Goal: Transaction & Acquisition: Purchase product/service

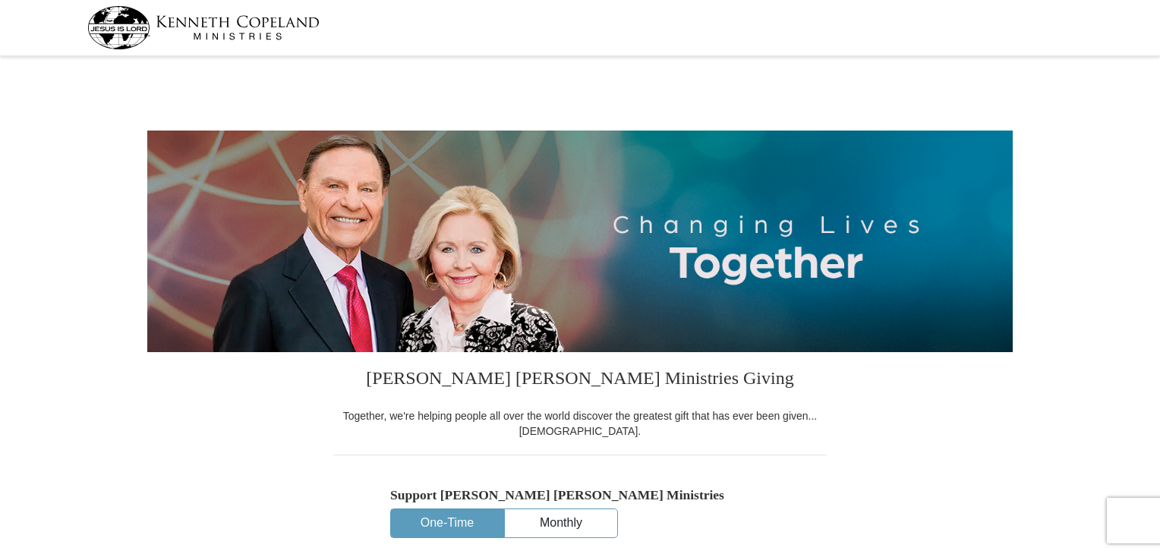
select select "MI"
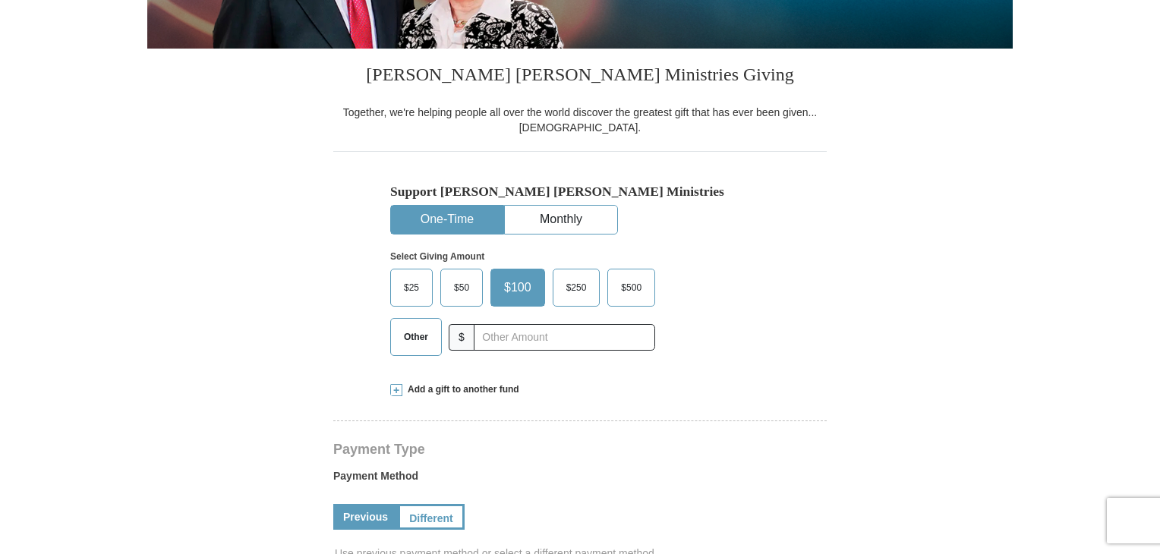
click at [466, 283] on span "$50" at bounding box center [462, 287] width 30 height 23
click at [0, 0] on input "$50" at bounding box center [0, 0] width 0 height 0
click at [450, 390] on span "Add a gift to another fund" at bounding box center [460, 389] width 117 height 13
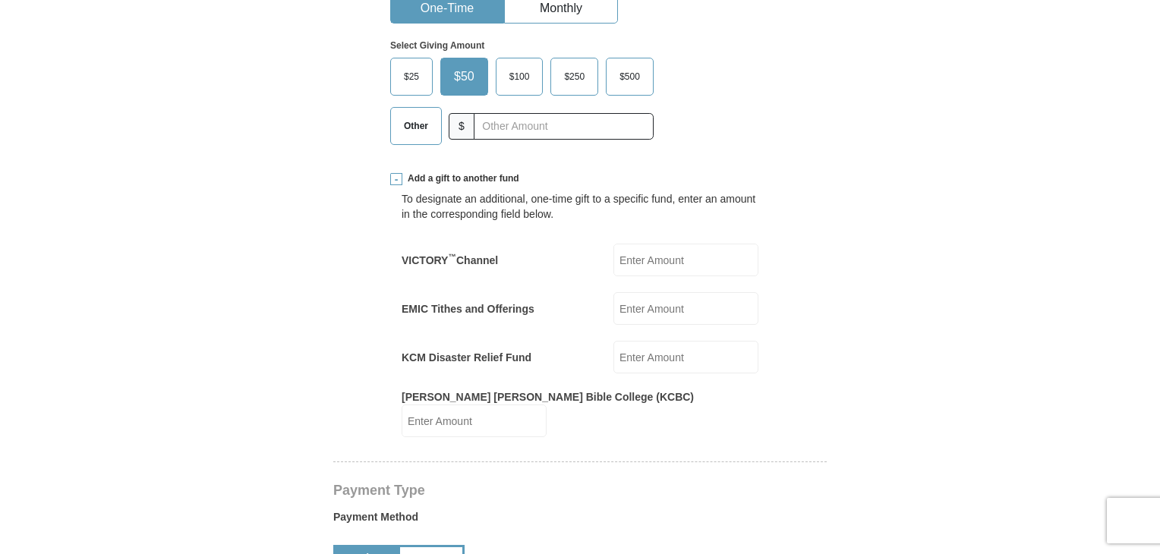
scroll to position [516, 0]
click at [636, 306] on input "EMIC Tithes and Offerings" at bounding box center [686, 307] width 145 height 33
type input "50.00"
click at [881, 256] on form "Kenneth Copeland Ministries Giving Together, we're helping people all over the …" at bounding box center [580, 500] width 866 height 1912
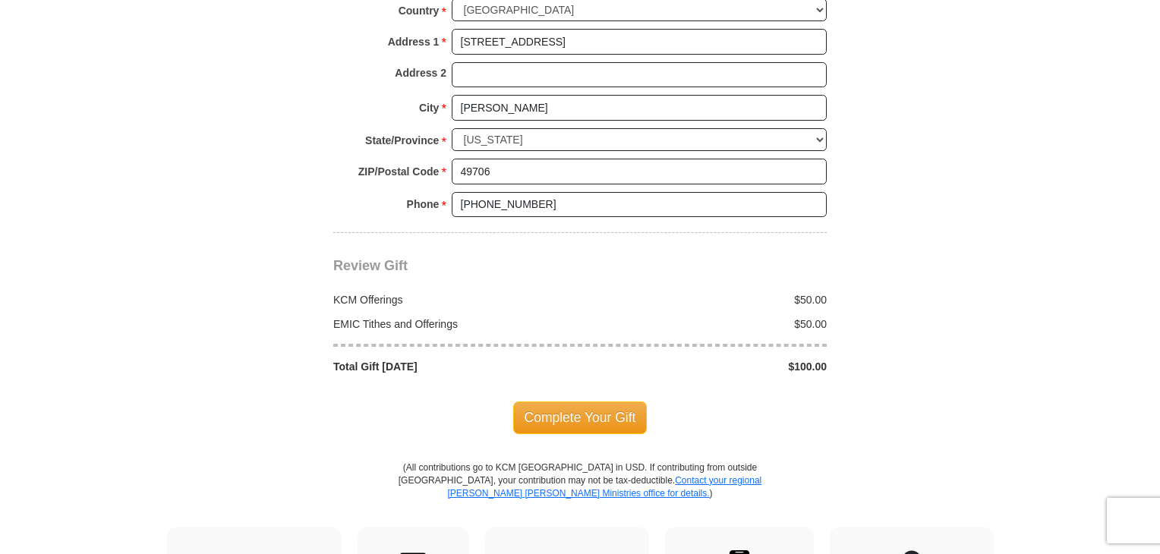
scroll to position [1458, 0]
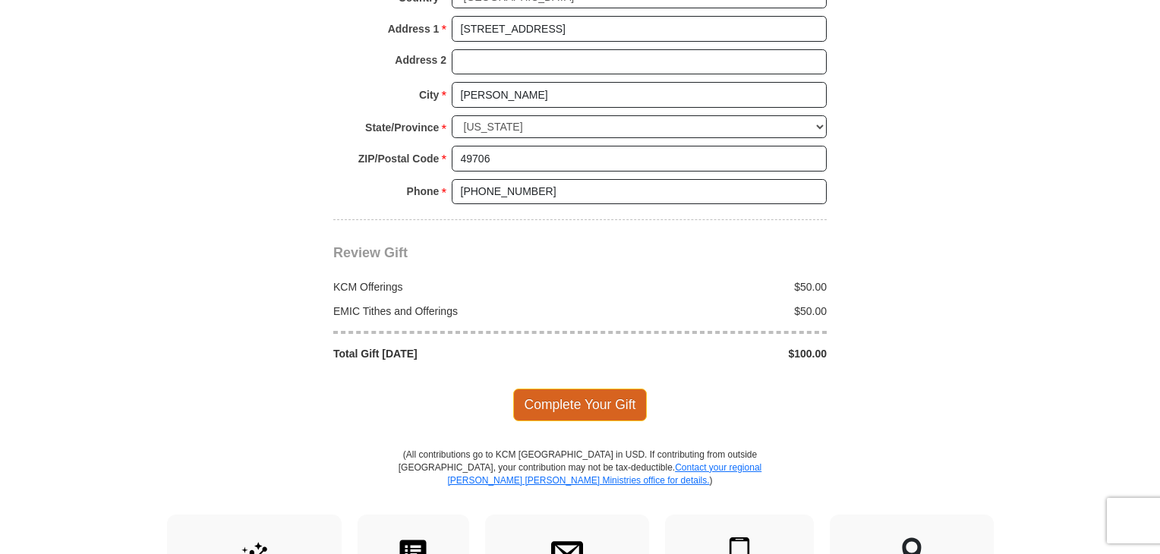
click at [624, 389] on span "Complete Your Gift" at bounding box center [580, 405] width 134 height 32
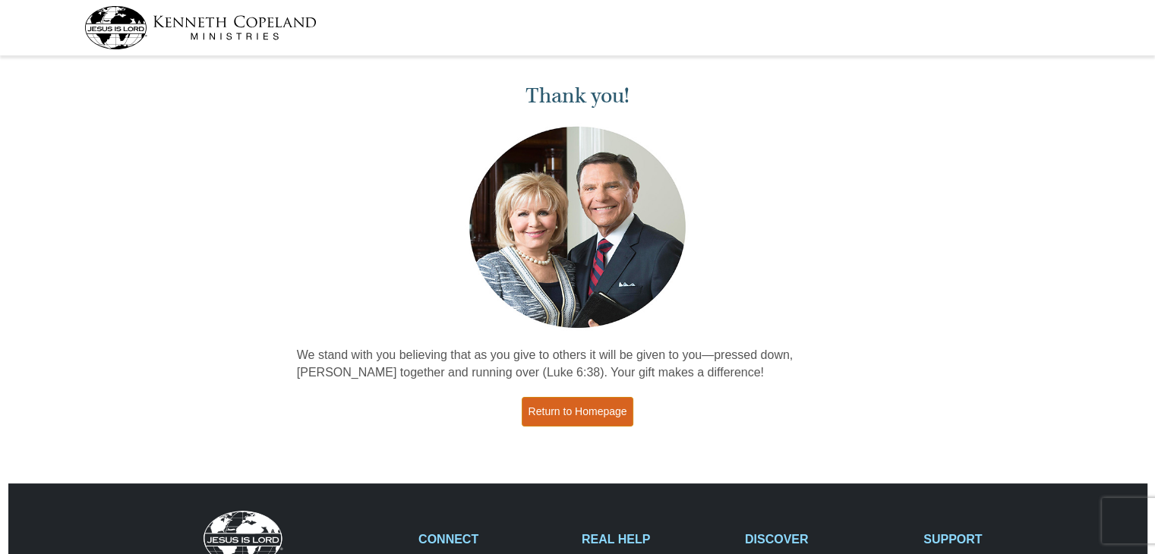
click at [614, 412] on link "Return to Homepage" at bounding box center [578, 412] width 112 height 30
